Goal: Task Accomplishment & Management: Complete application form

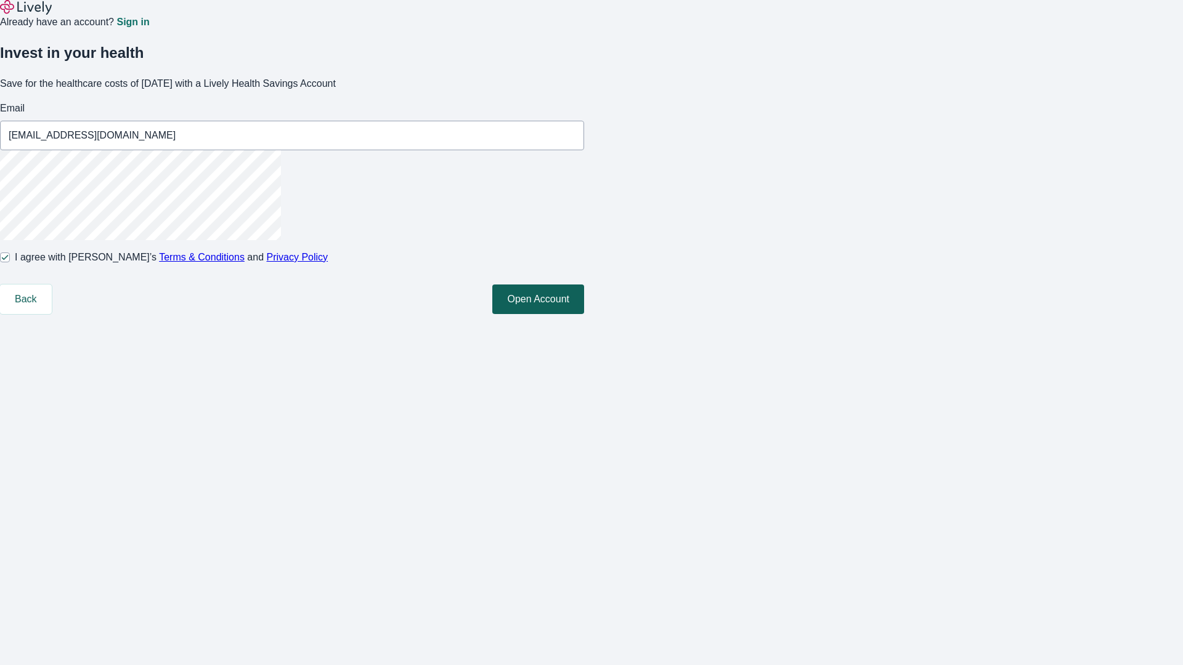
click at [584, 314] on button "Open Account" at bounding box center [538, 300] width 92 height 30
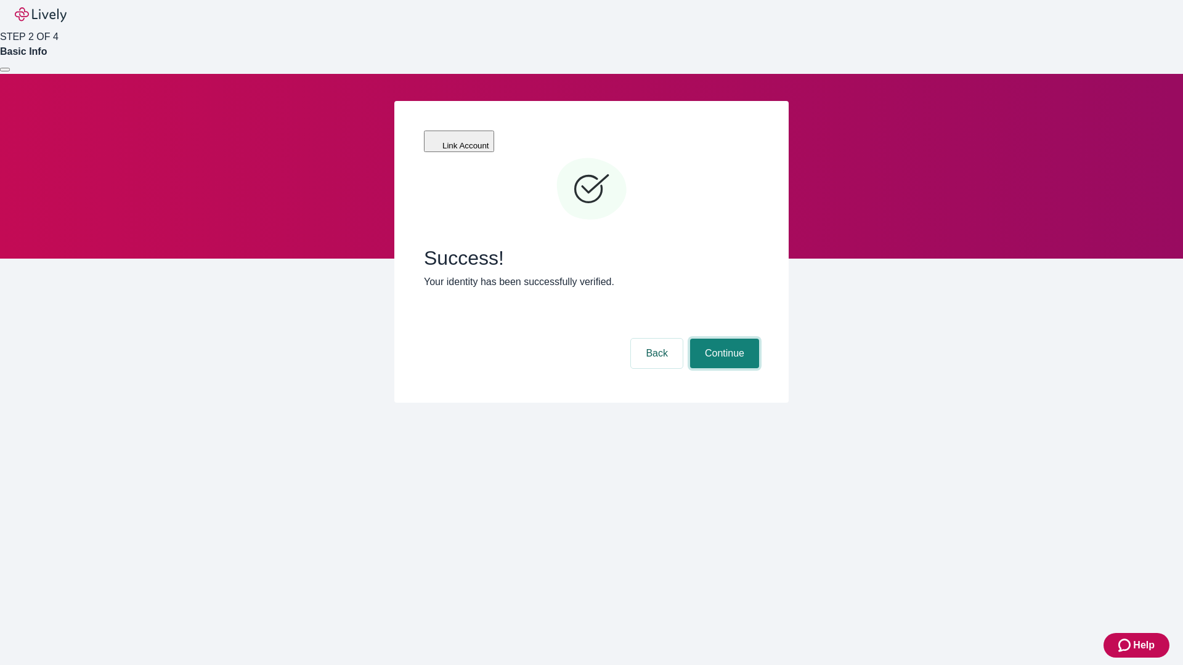
click at [723, 339] on button "Continue" at bounding box center [724, 354] width 69 height 30
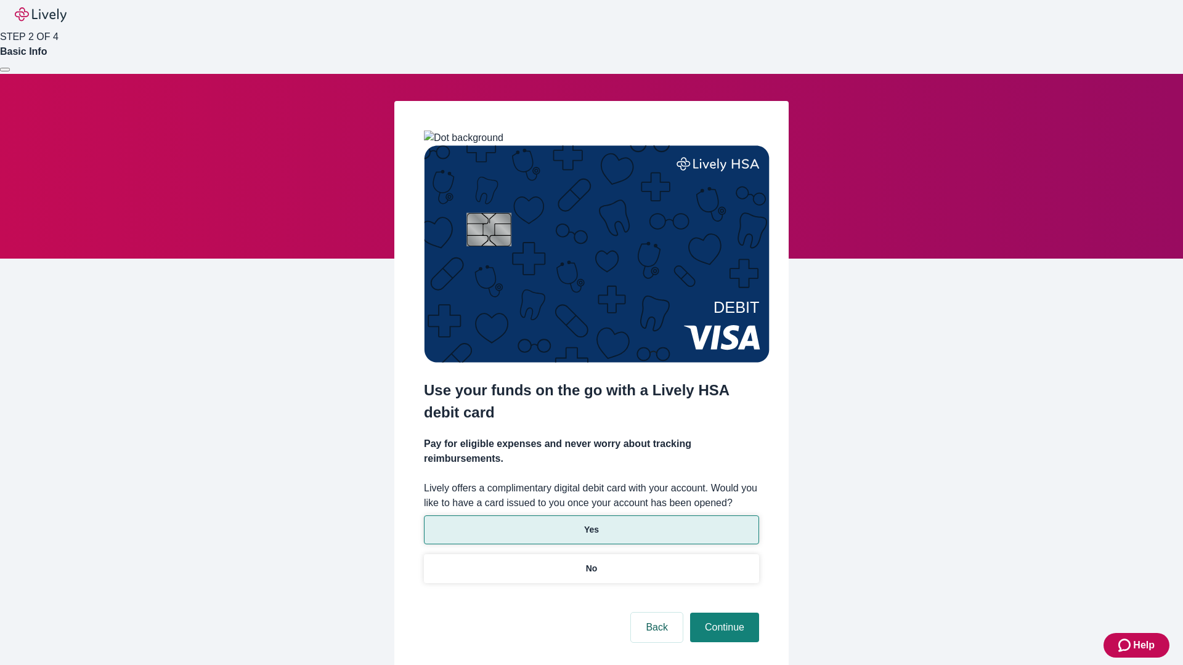
click at [591, 524] on p "Yes" at bounding box center [591, 530] width 15 height 13
click at [723, 613] on button "Continue" at bounding box center [724, 628] width 69 height 30
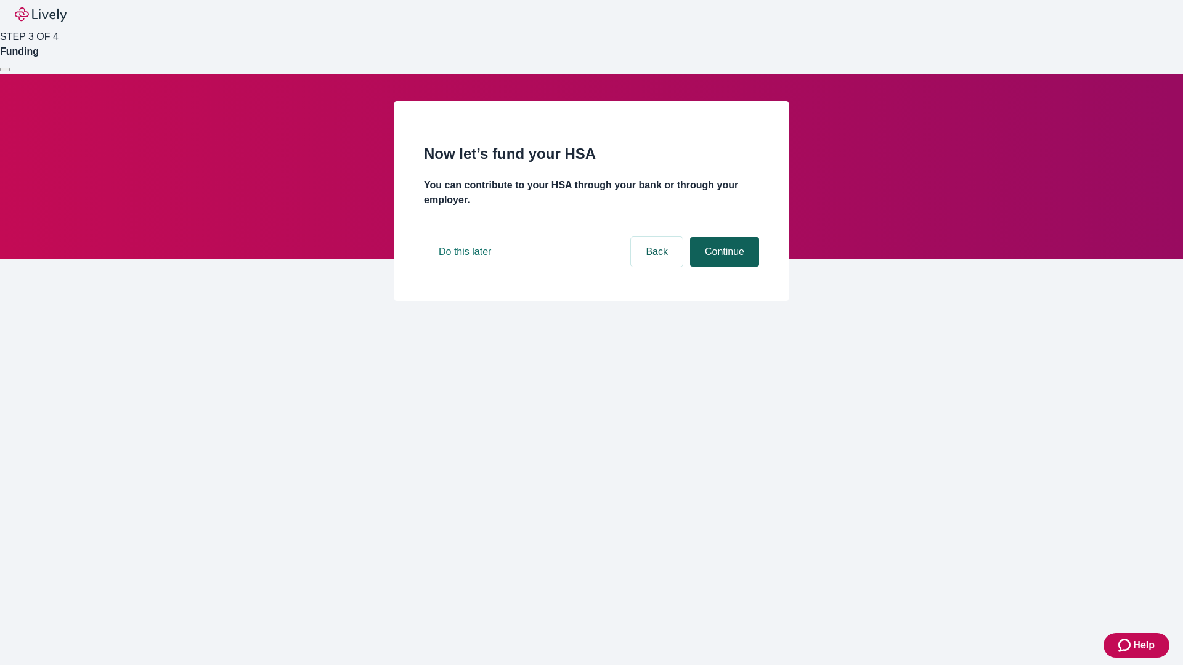
click at [723, 267] on button "Continue" at bounding box center [724, 252] width 69 height 30
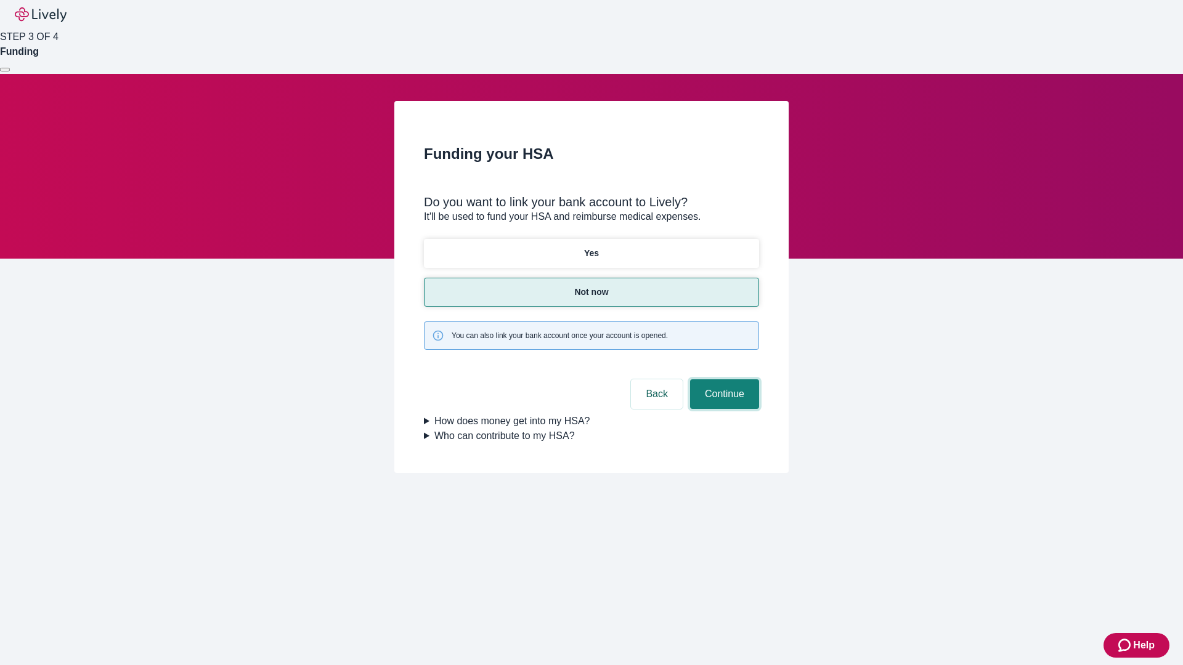
click at [723, 380] on button "Continue" at bounding box center [724, 395] width 69 height 30
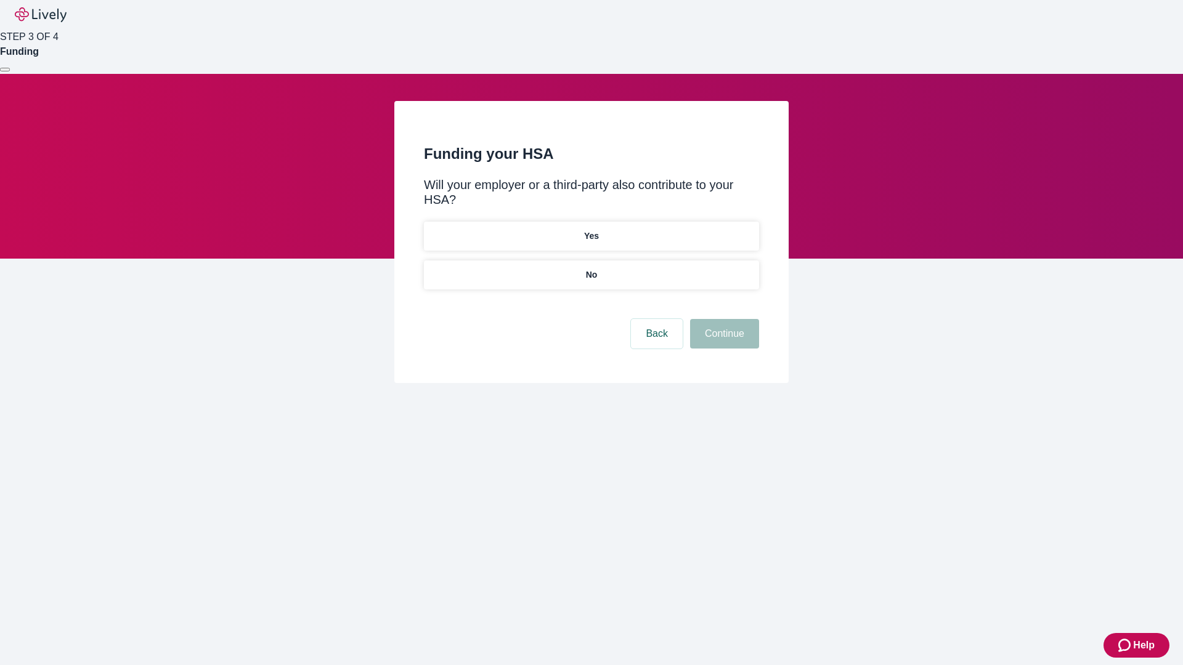
click at [591, 269] on p "No" at bounding box center [592, 275] width 12 height 13
click at [723, 319] on button "Continue" at bounding box center [724, 334] width 69 height 30
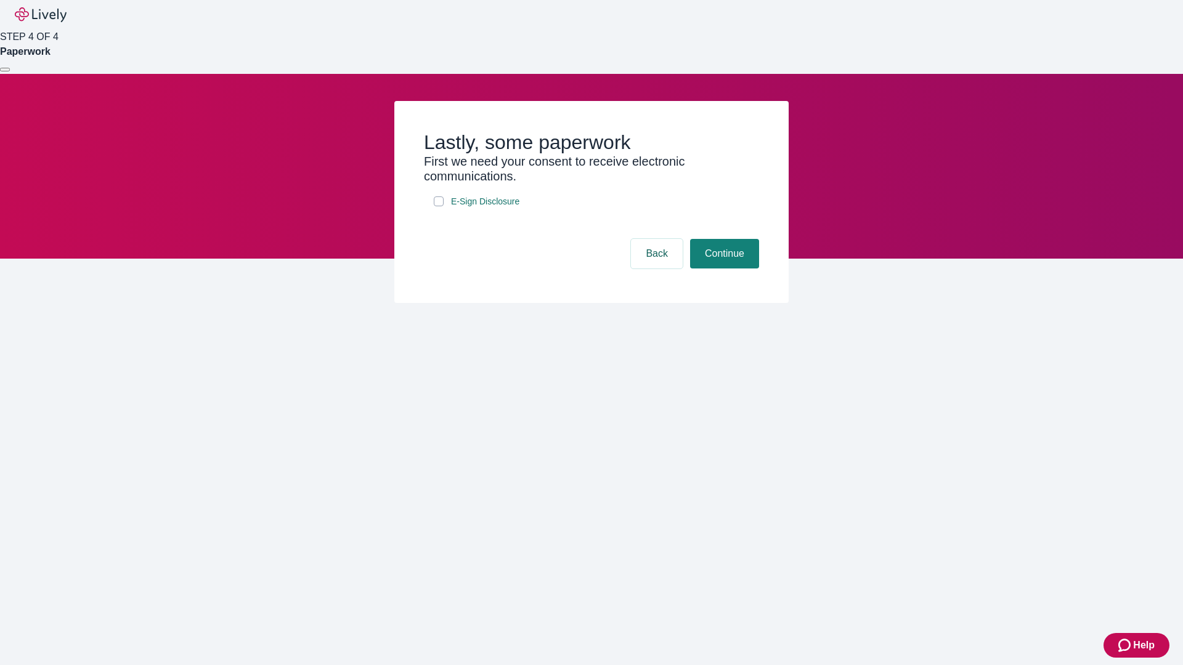
click at [439, 206] on input "E-Sign Disclosure" at bounding box center [439, 202] width 10 height 10
checkbox input "true"
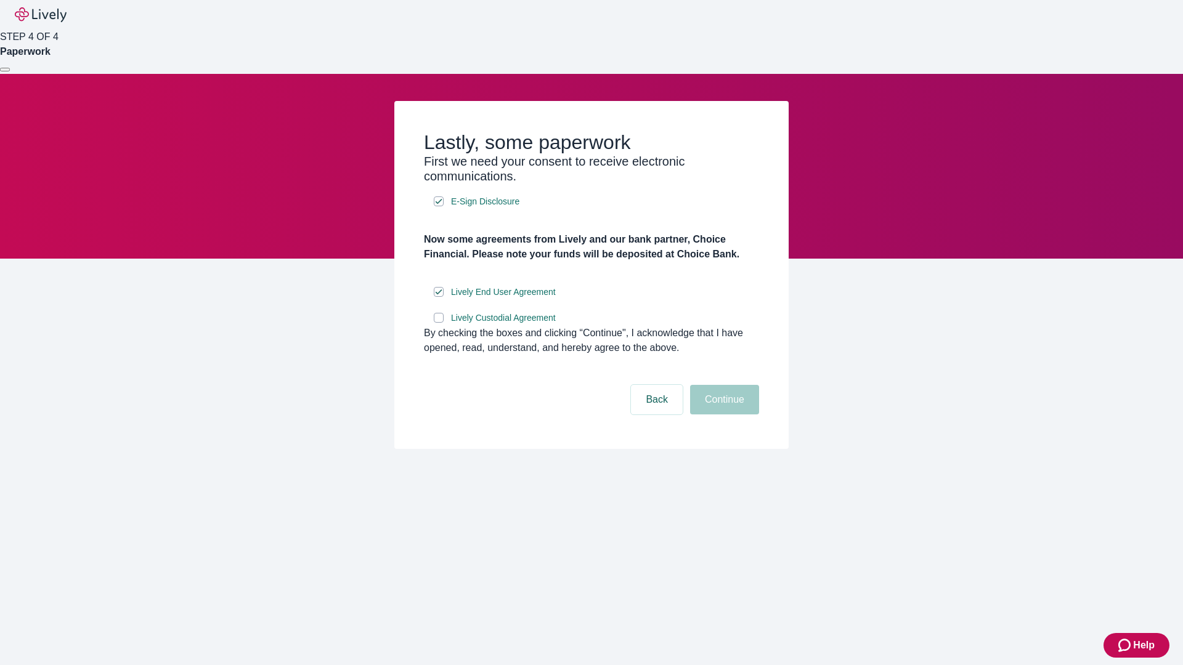
click at [439, 323] on input "Lively Custodial Agreement" at bounding box center [439, 318] width 10 height 10
checkbox input "true"
click at [723, 415] on button "Continue" at bounding box center [724, 400] width 69 height 30
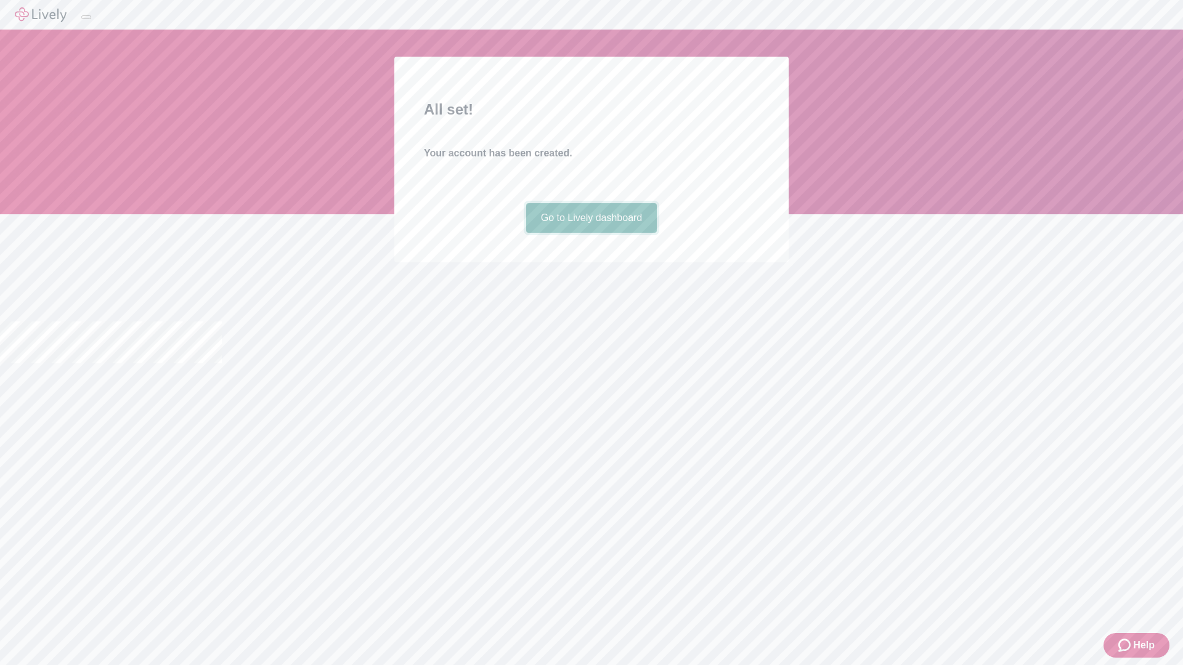
click at [591, 233] on link "Go to Lively dashboard" at bounding box center [591, 218] width 131 height 30
